Goal: Transaction & Acquisition: Download file/media

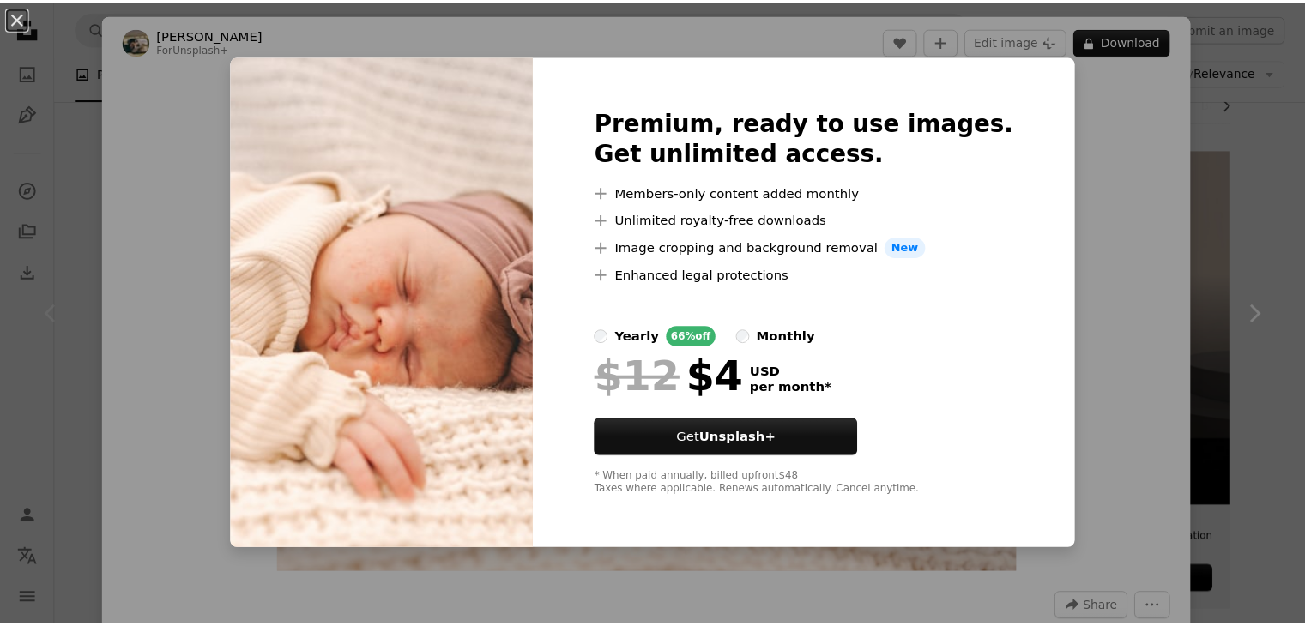
scroll to position [86, 0]
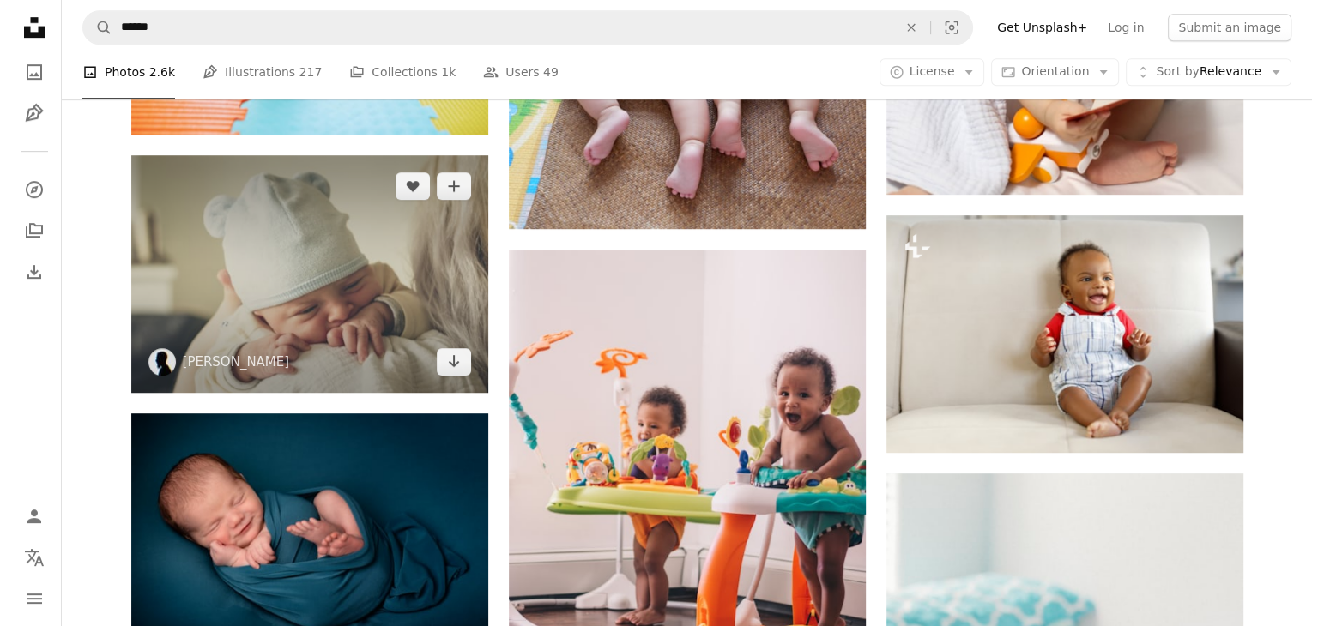
scroll to position [944, 0]
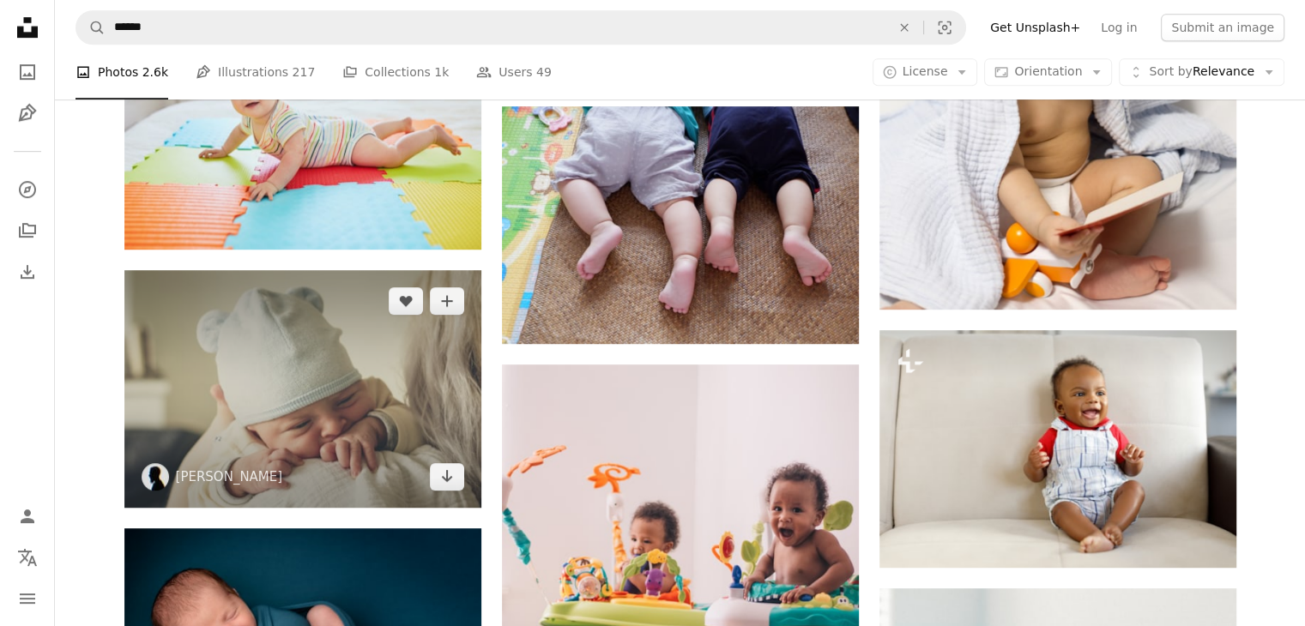
click at [388, 351] on img at bounding box center [302, 389] width 357 height 238
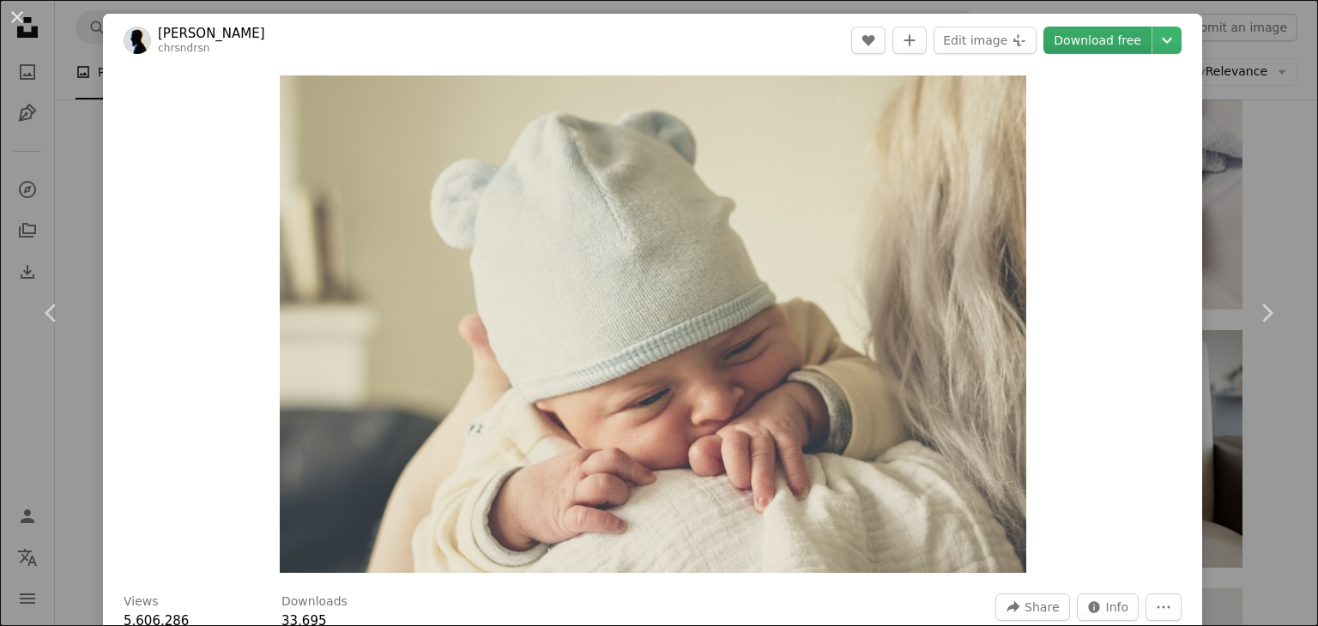
click at [1077, 39] on link "Download free" at bounding box center [1097, 40] width 108 height 27
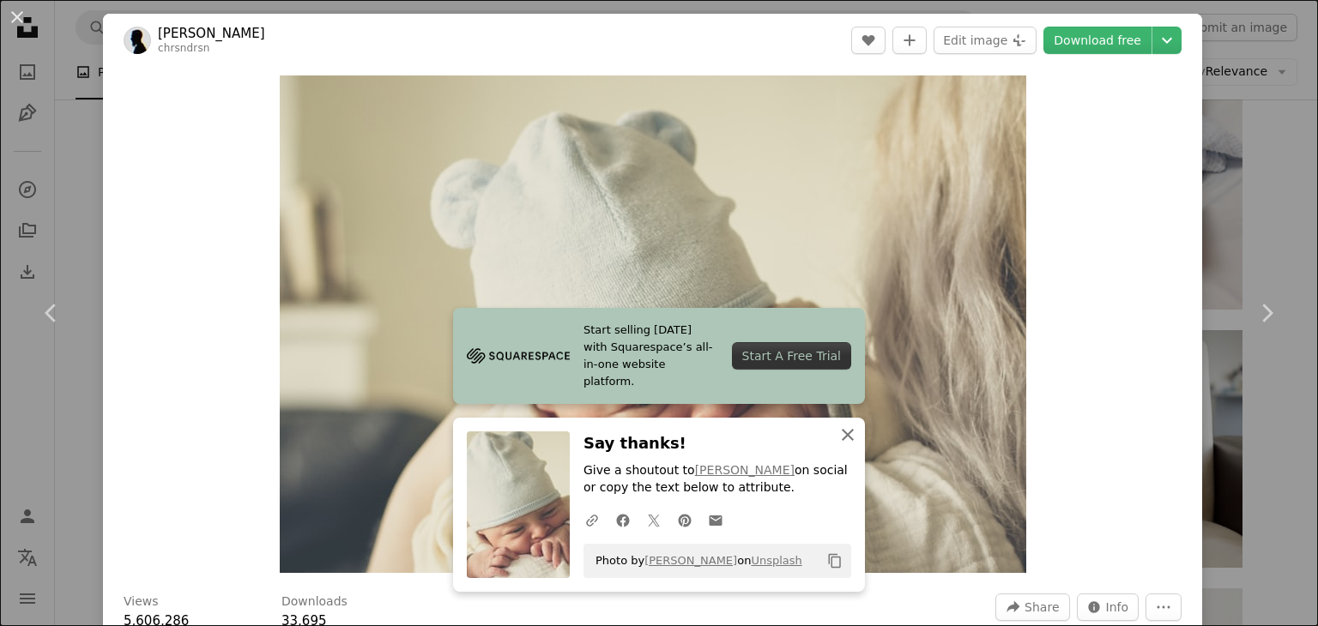
click at [843, 439] on icon "An X shape" at bounding box center [847, 435] width 21 height 21
